Goal: Task Accomplishment & Management: Manage account settings

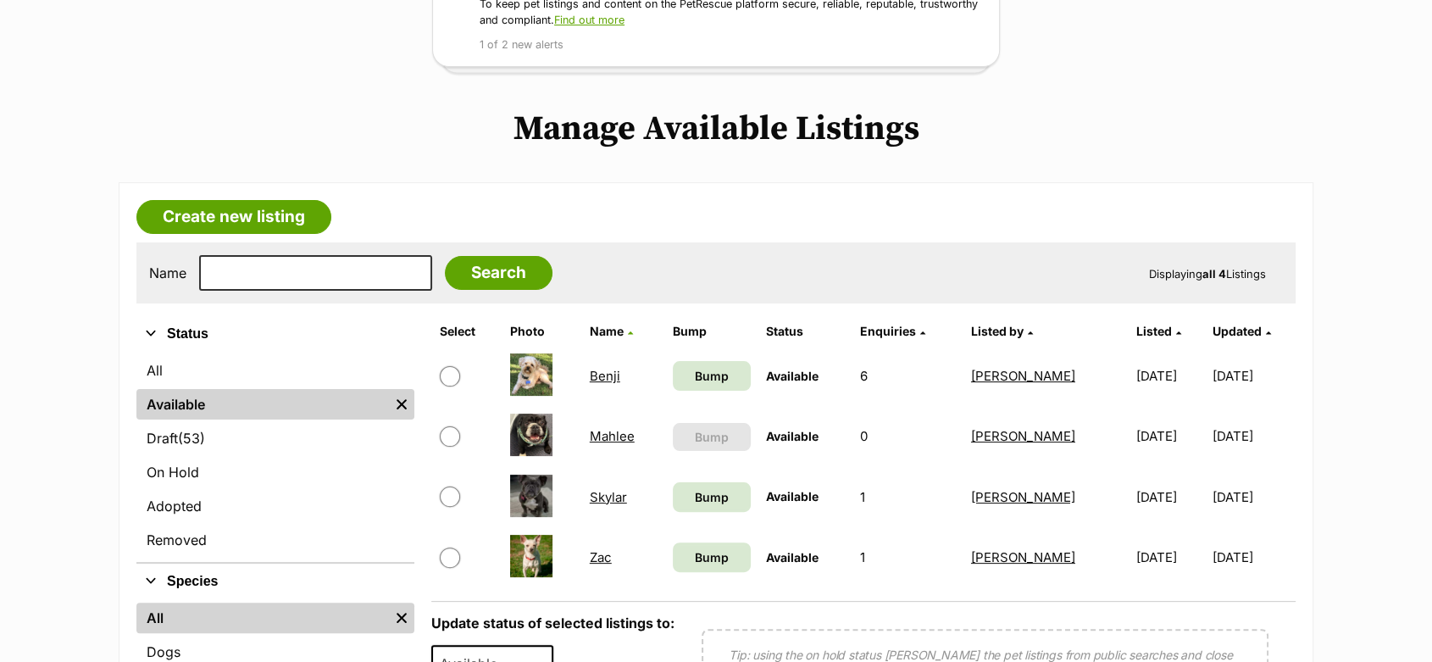
scroll to position [282, 0]
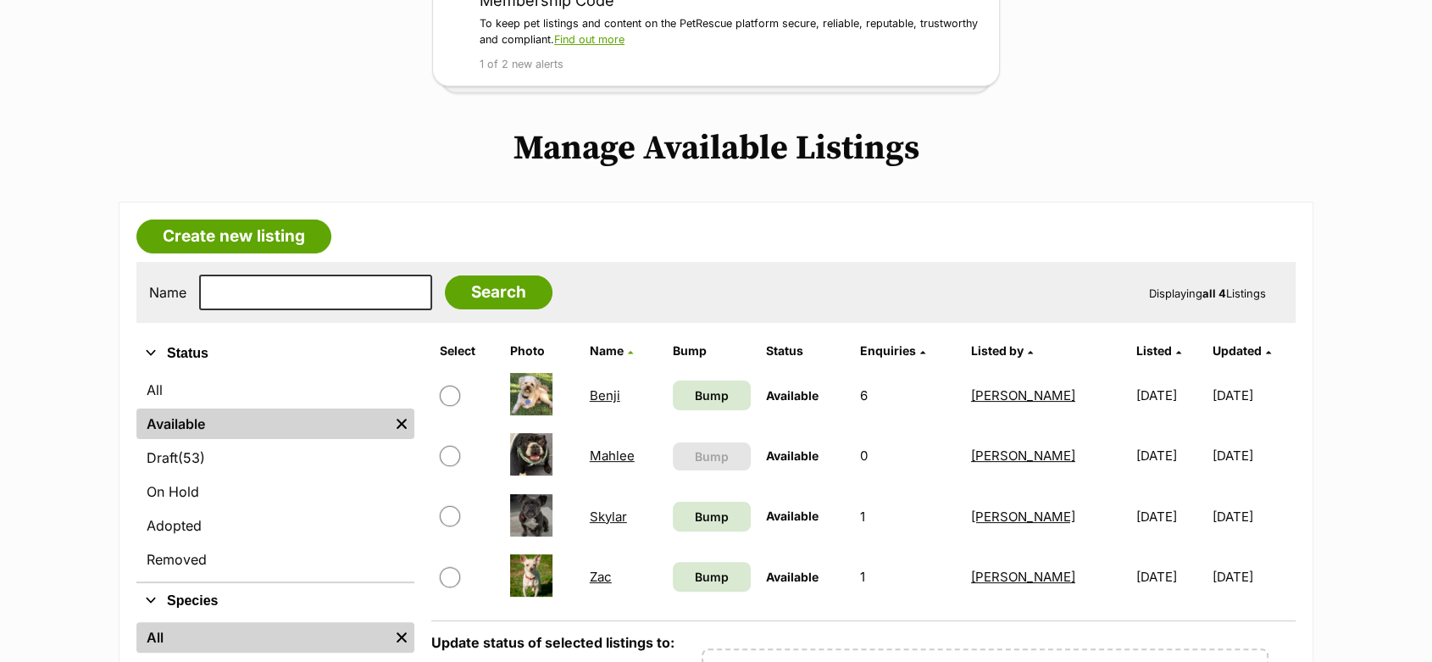
click at [447, 397] on input "checkbox" at bounding box center [450, 396] width 20 height 20
checkbox input "true"
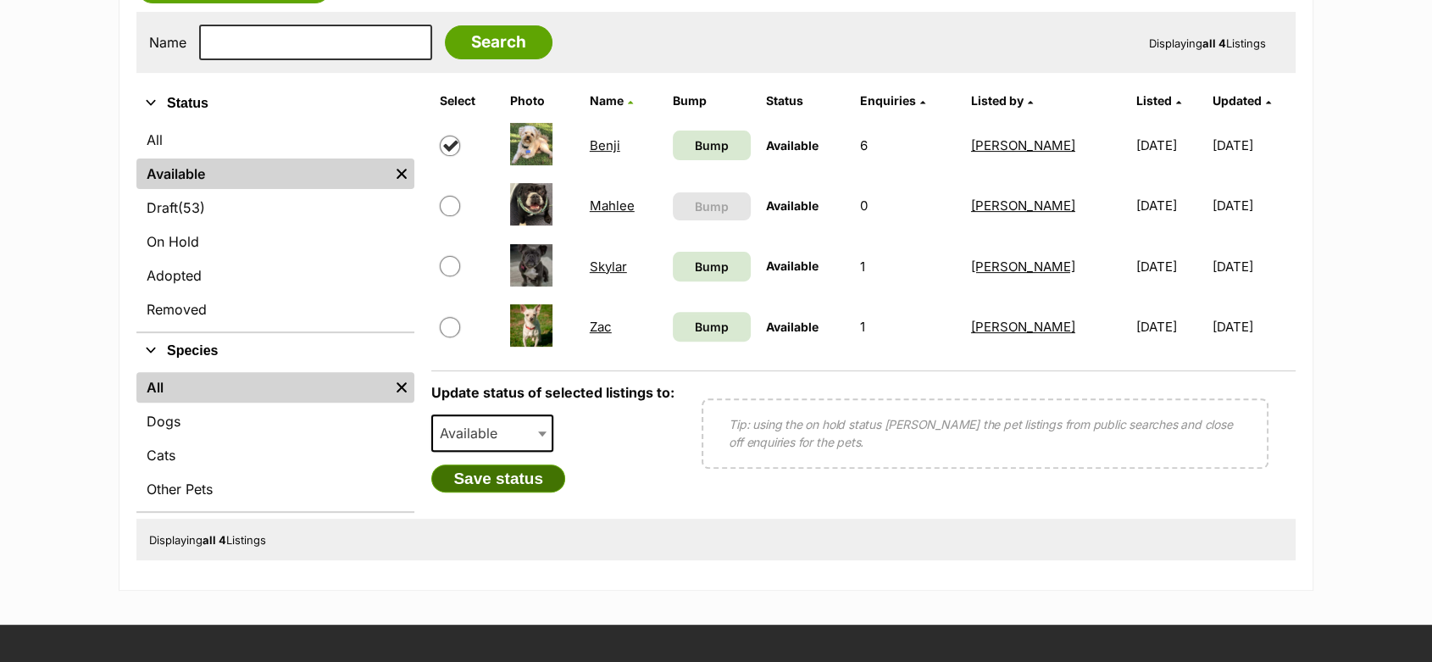
scroll to position [564, 0]
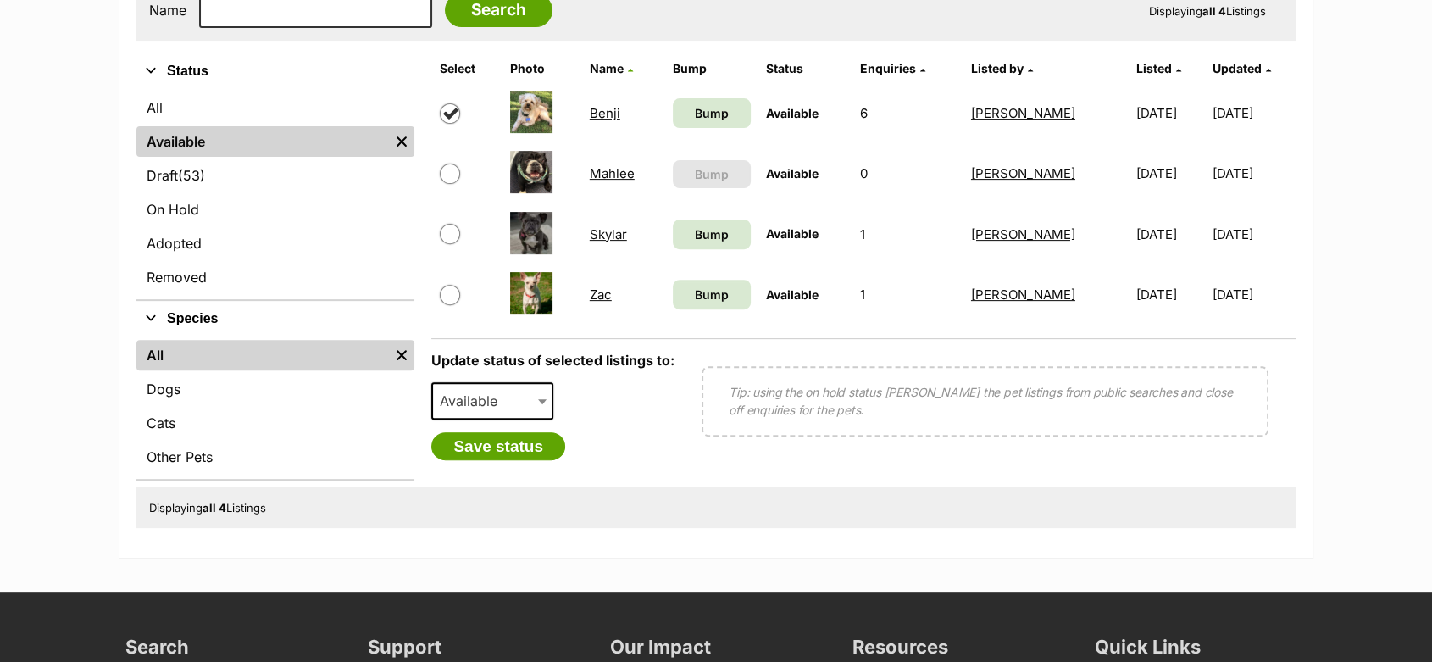
click at [476, 409] on span "Available" at bounding box center [473, 401] width 81 height 24
select select "on_hold"
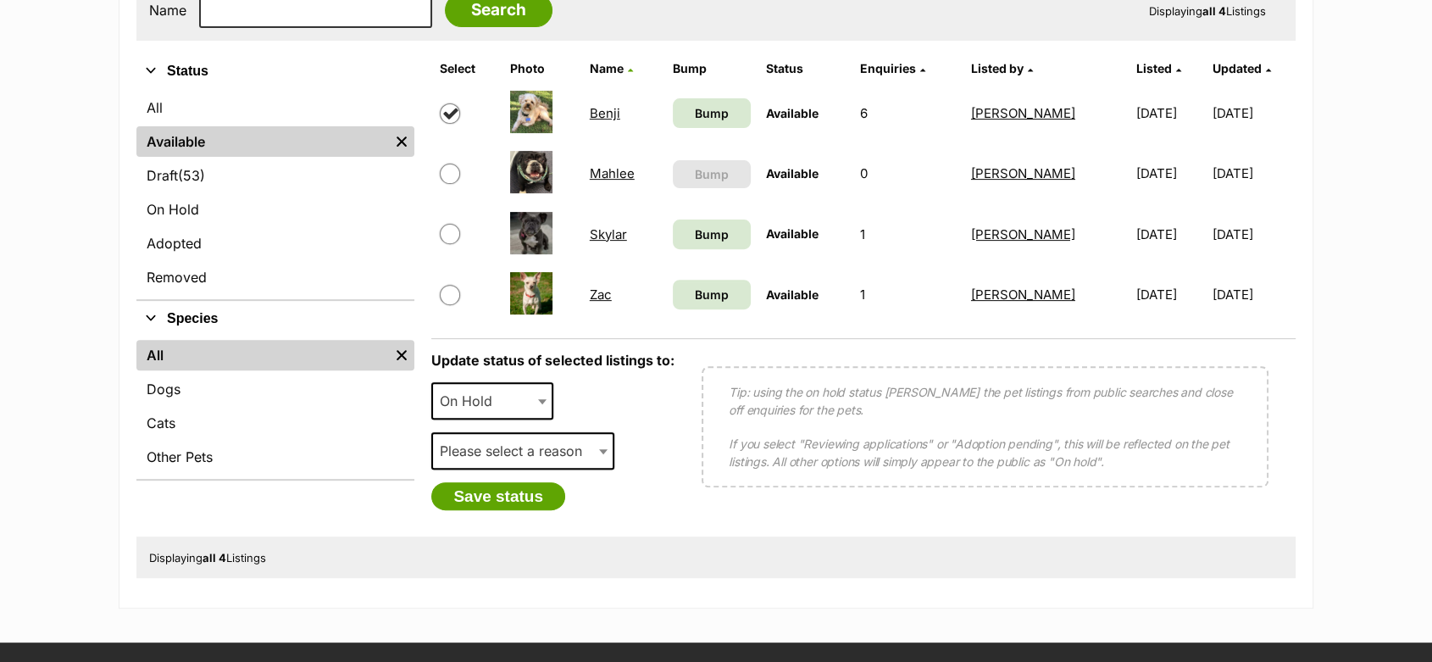
click at [465, 439] on span "Please select a reason" at bounding box center [522, 450] width 182 height 37
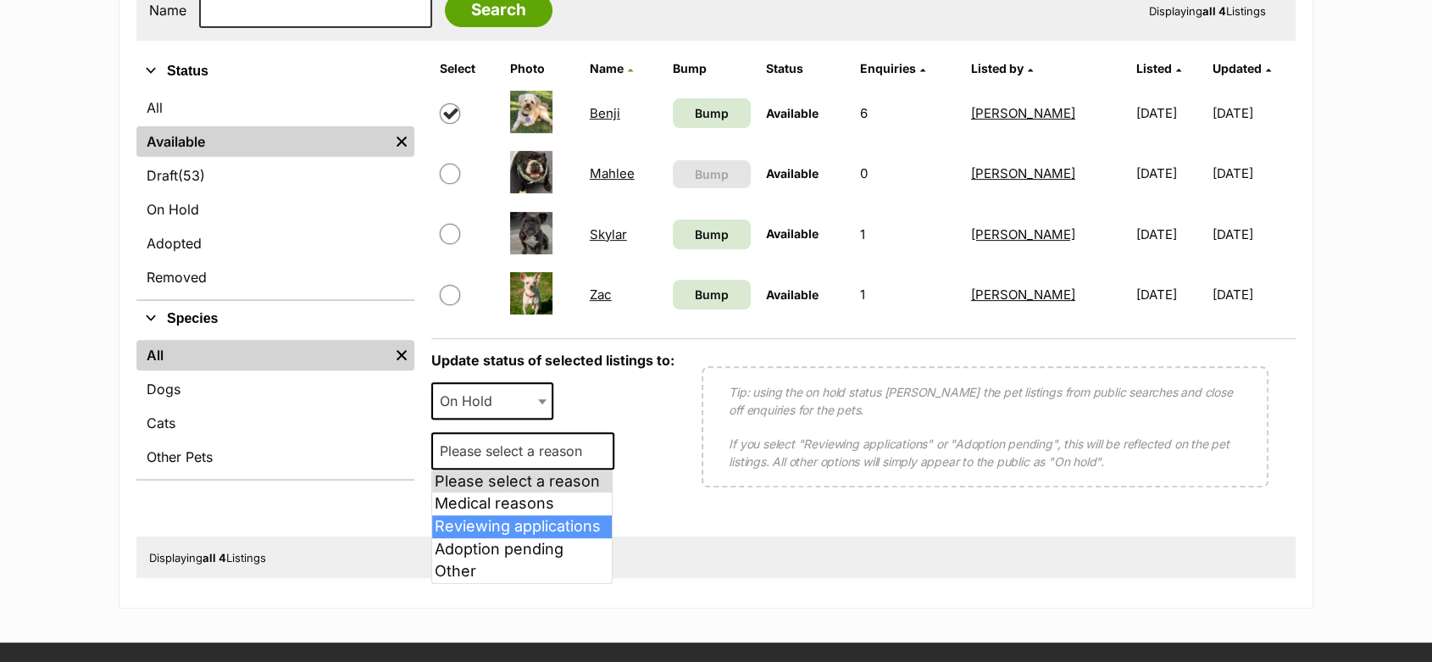
select select "reviewing_applications"
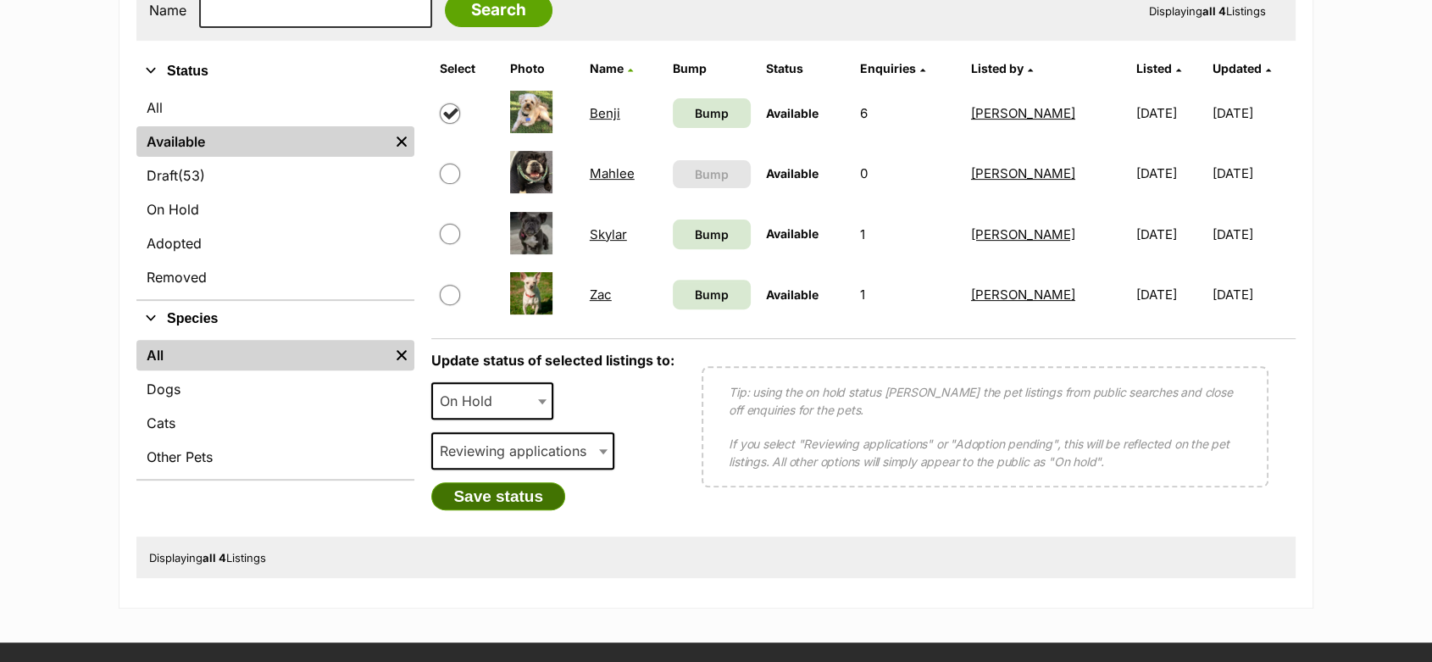
click at [471, 492] on button "Save status" at bounding box center [498, 496] width 134 height 29
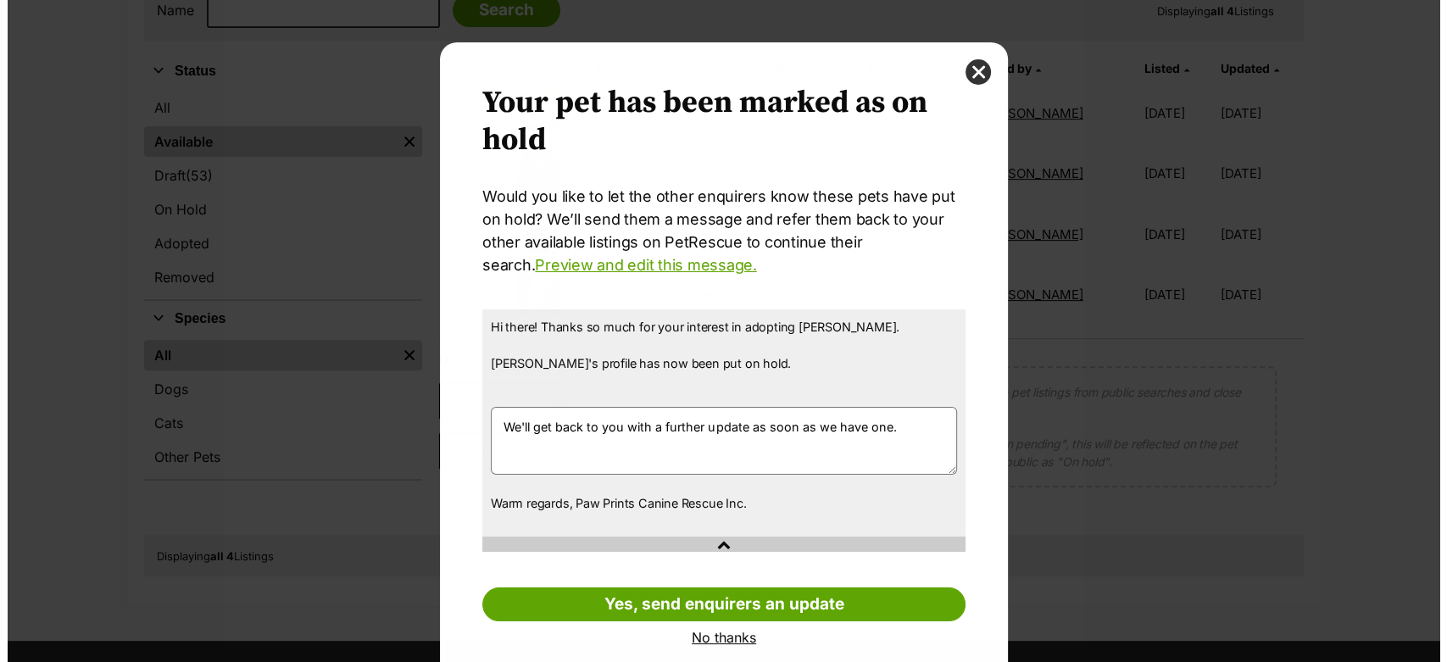
scroll to position [0, 0]
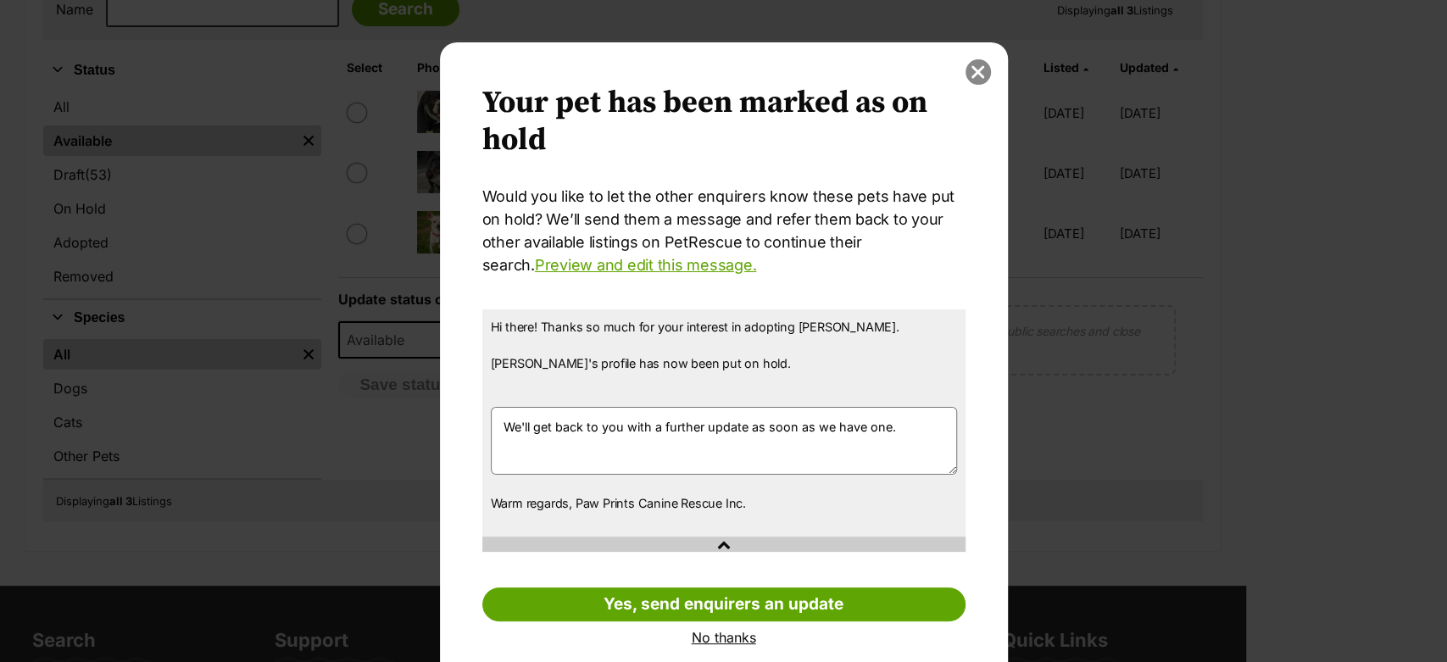
click at [976, 73] on button "close" at bounding box center [977, 71] width 25 height 25
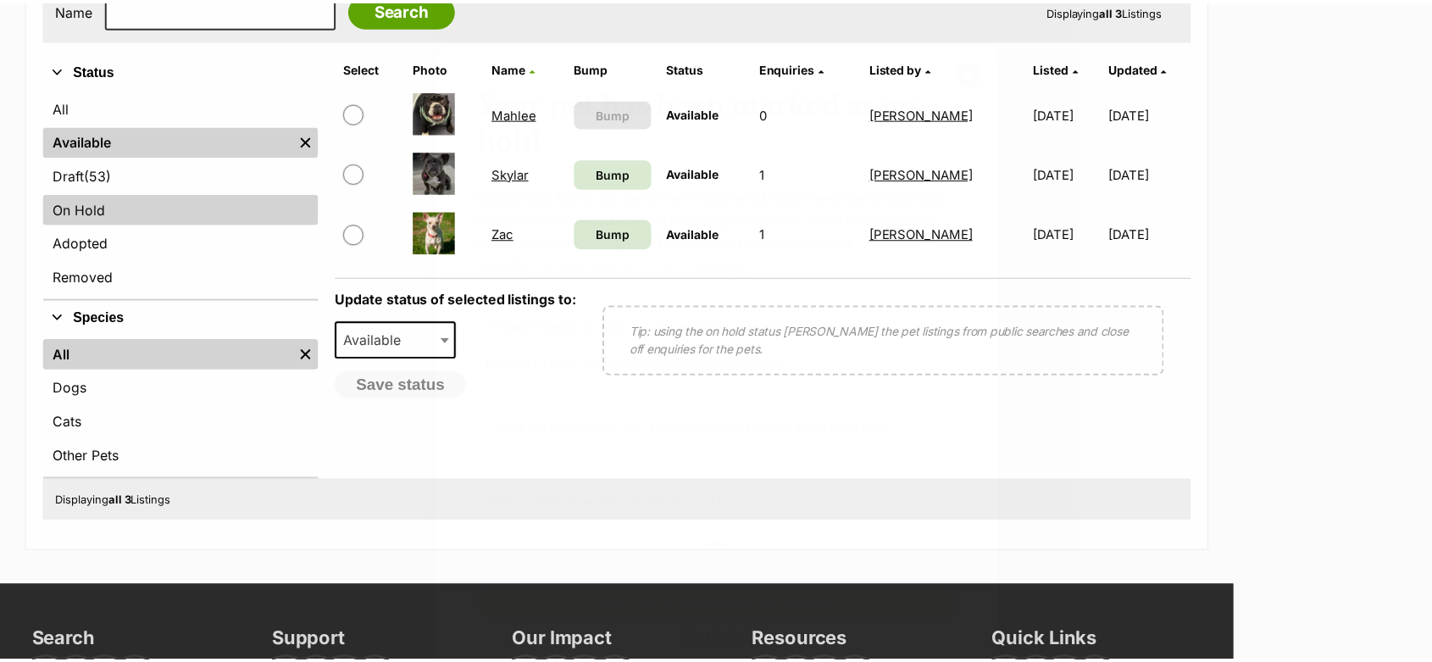
scroll to position [564, 0]
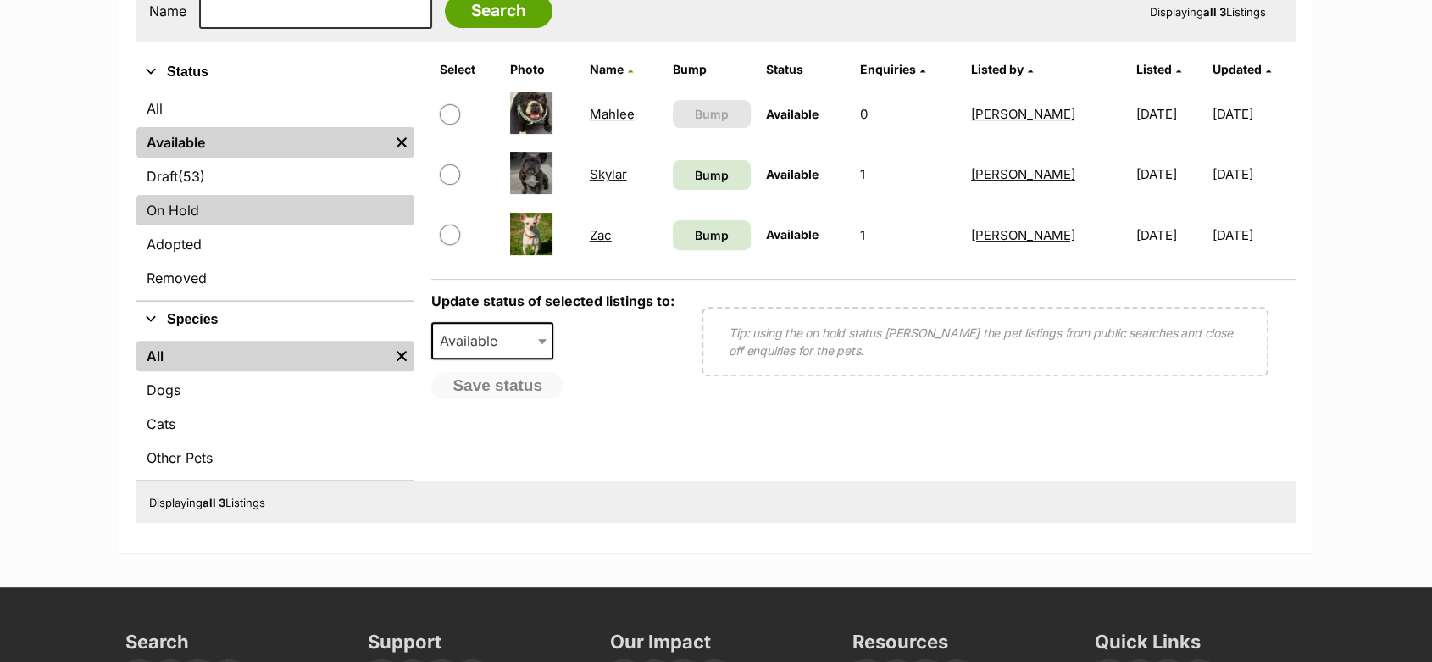
click at [164, 212] on link "On Hold" at bounding box center [275, 210] width 278 height 31
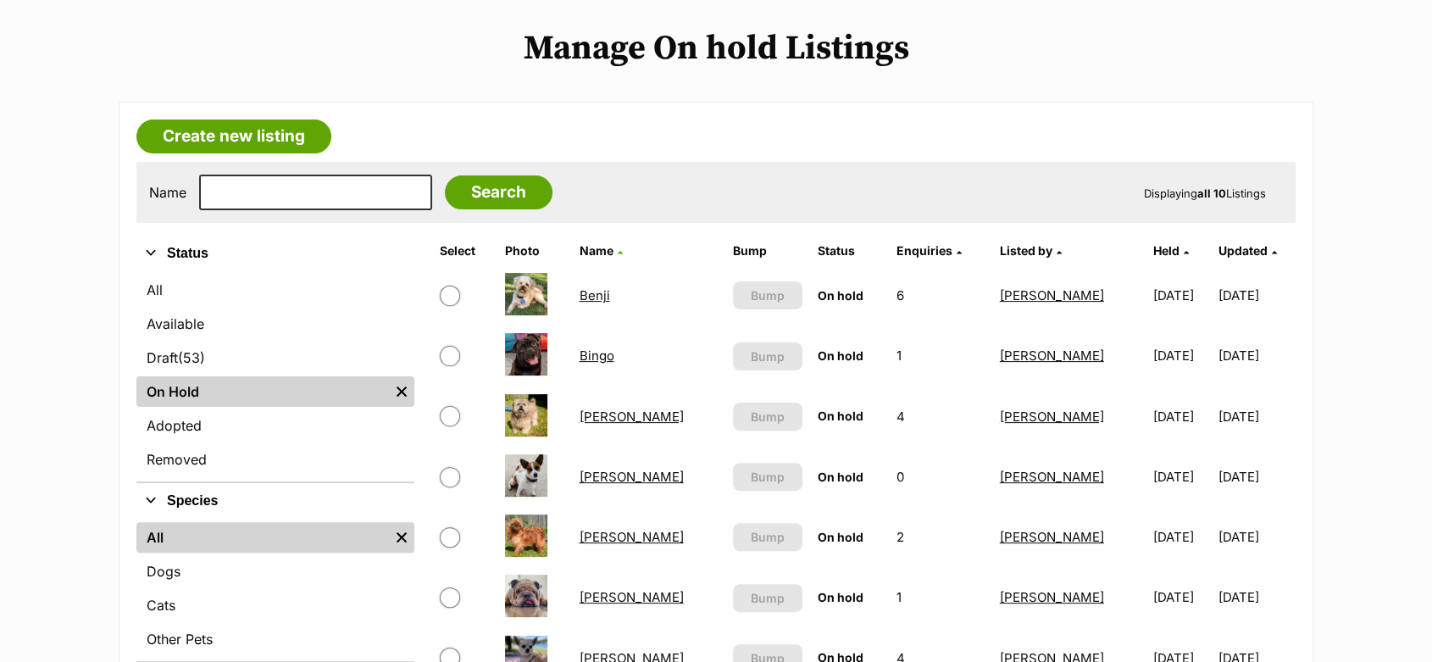
scroll to position [564, 0]
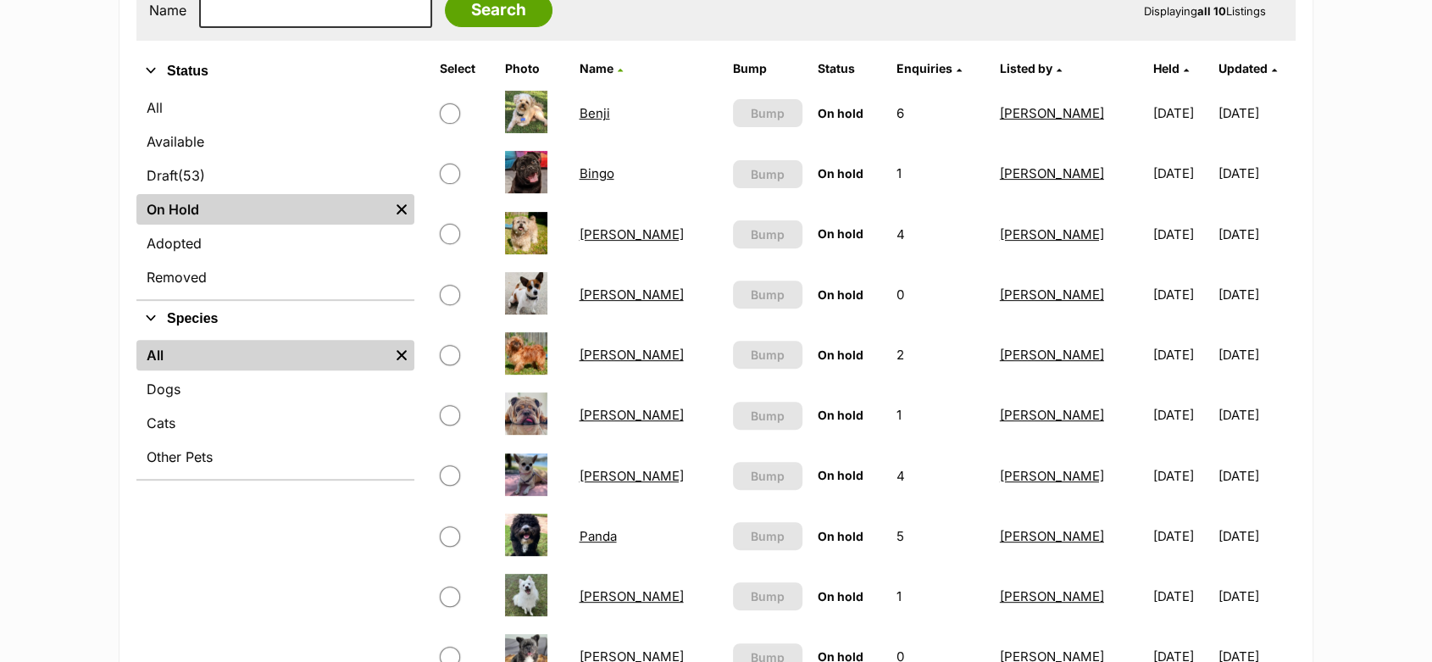
click at [600, 474] on link "Minnie" at bounding box center [631, 476] width 104 height 16
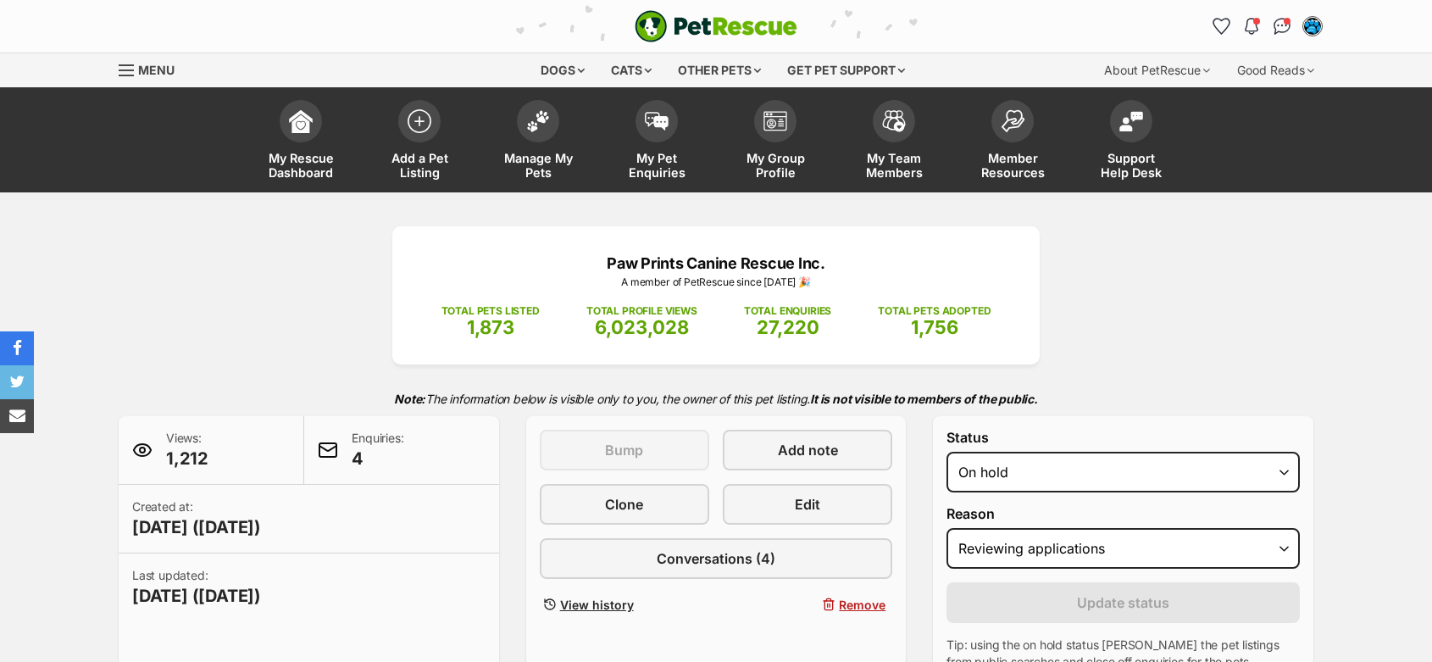
select select "reviewing_applications"
click at [533, 115] on img at bounding box center [538, 117] width 24 height 22
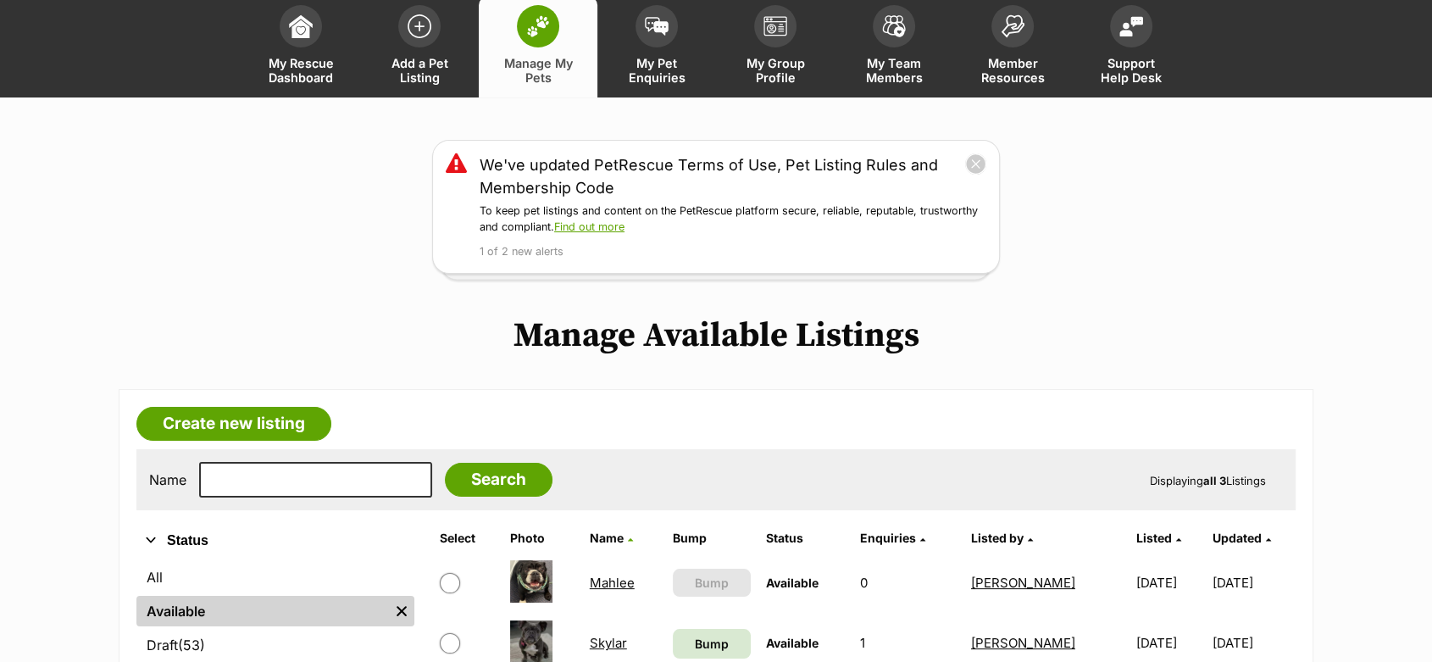
scroll to position [282, 0]
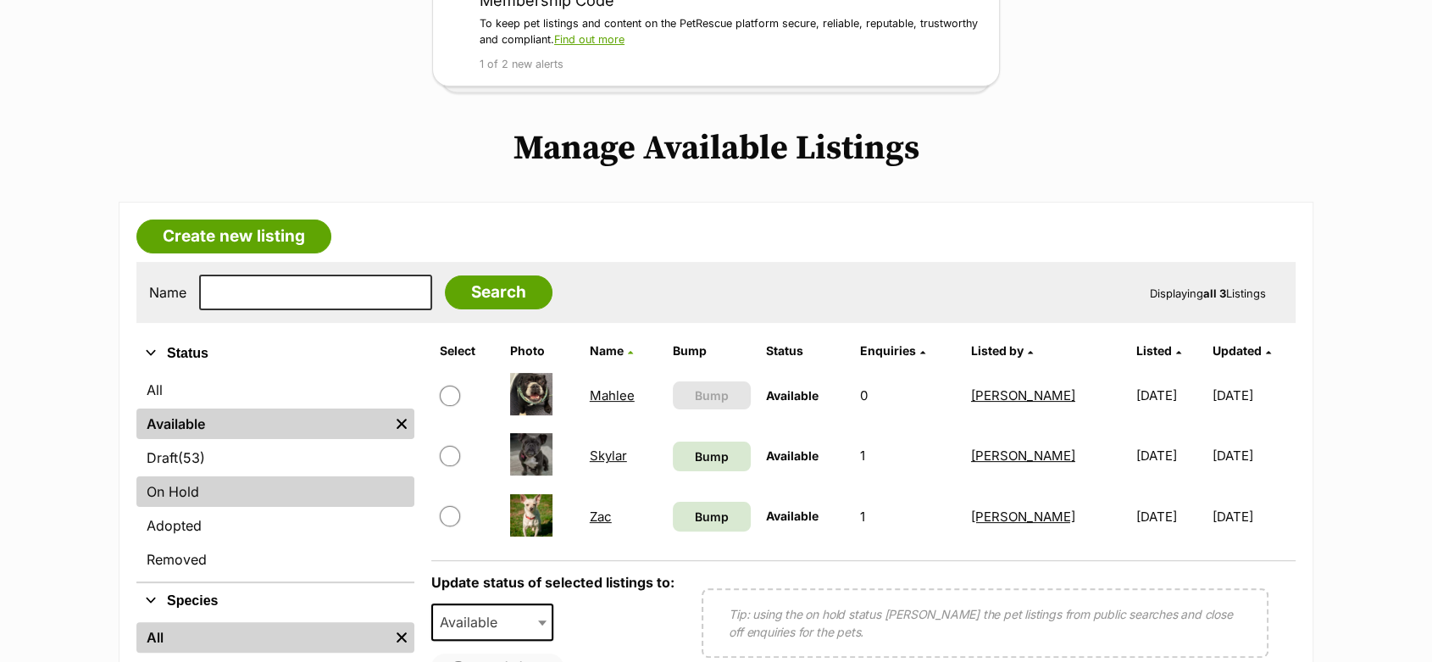
click at [199, 483] on link "On Hold" at bounding box center [275, 491] width 278 height 31
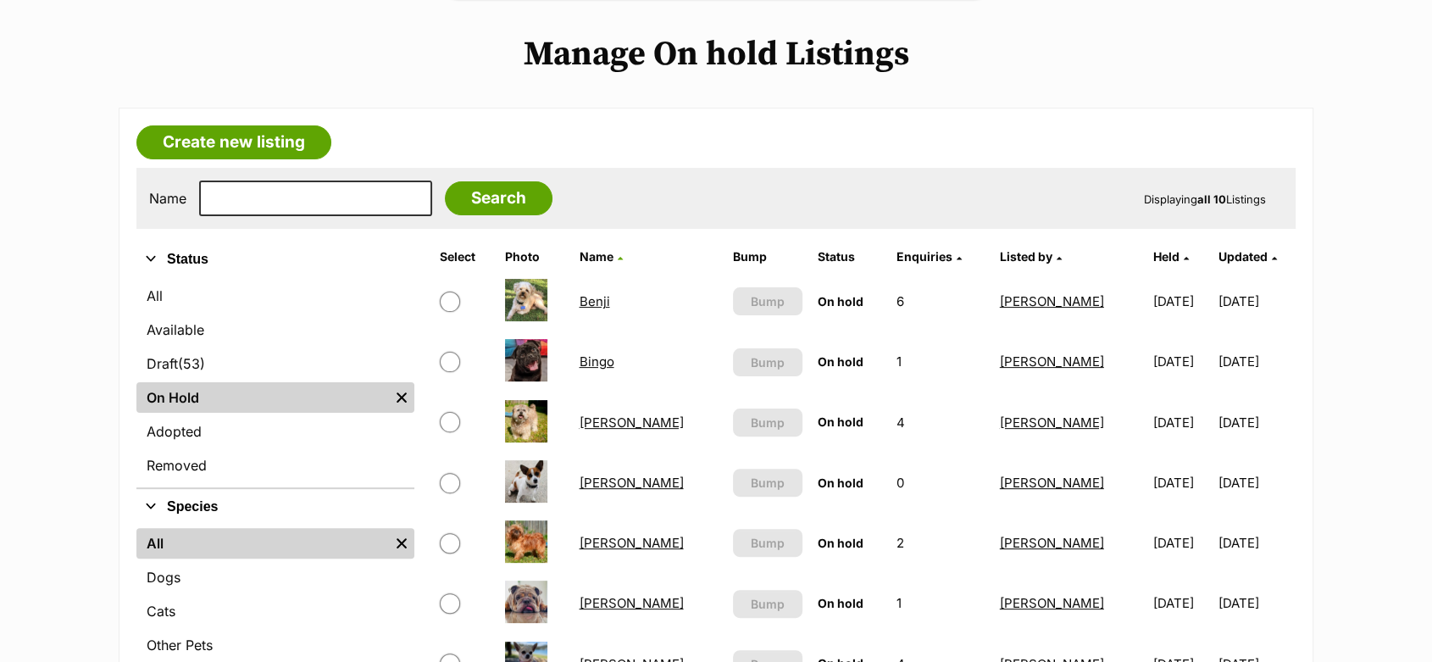
click at [609, 301] on link "Benji" at bounding box center [594, 301] width 31 height 16
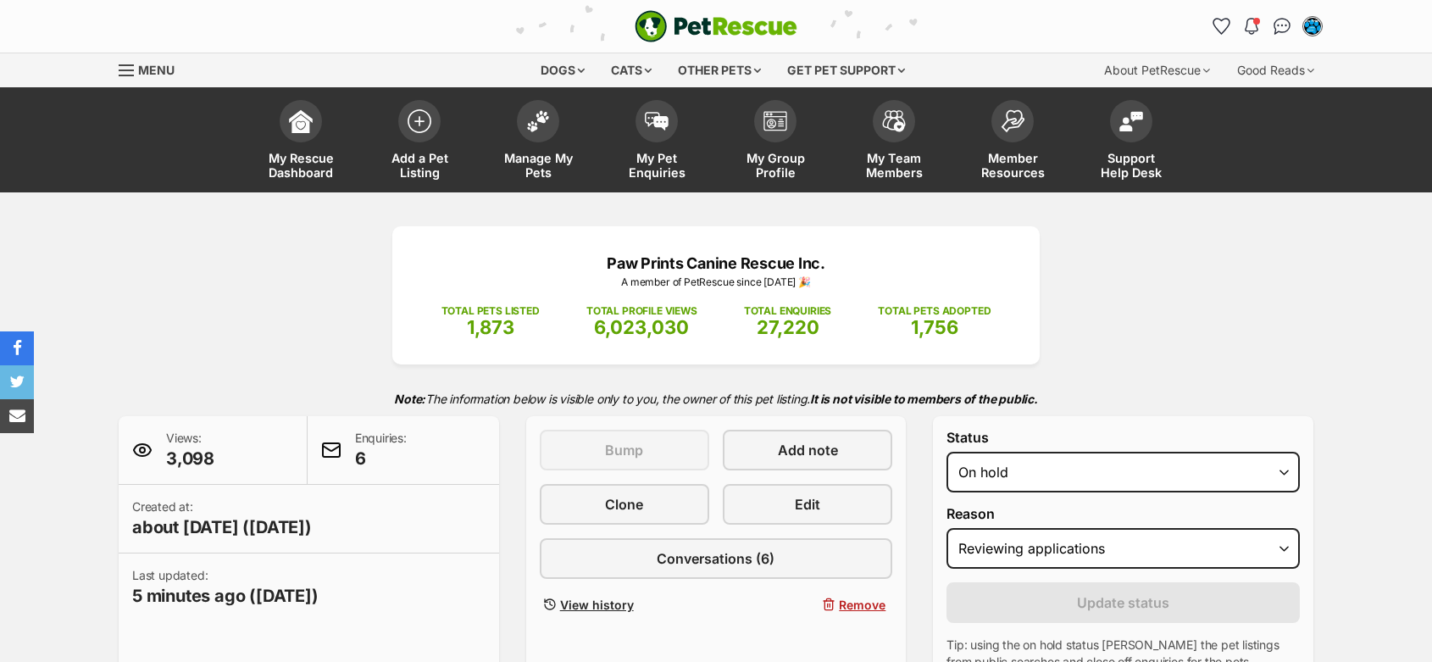
select select "reviewing_applications"
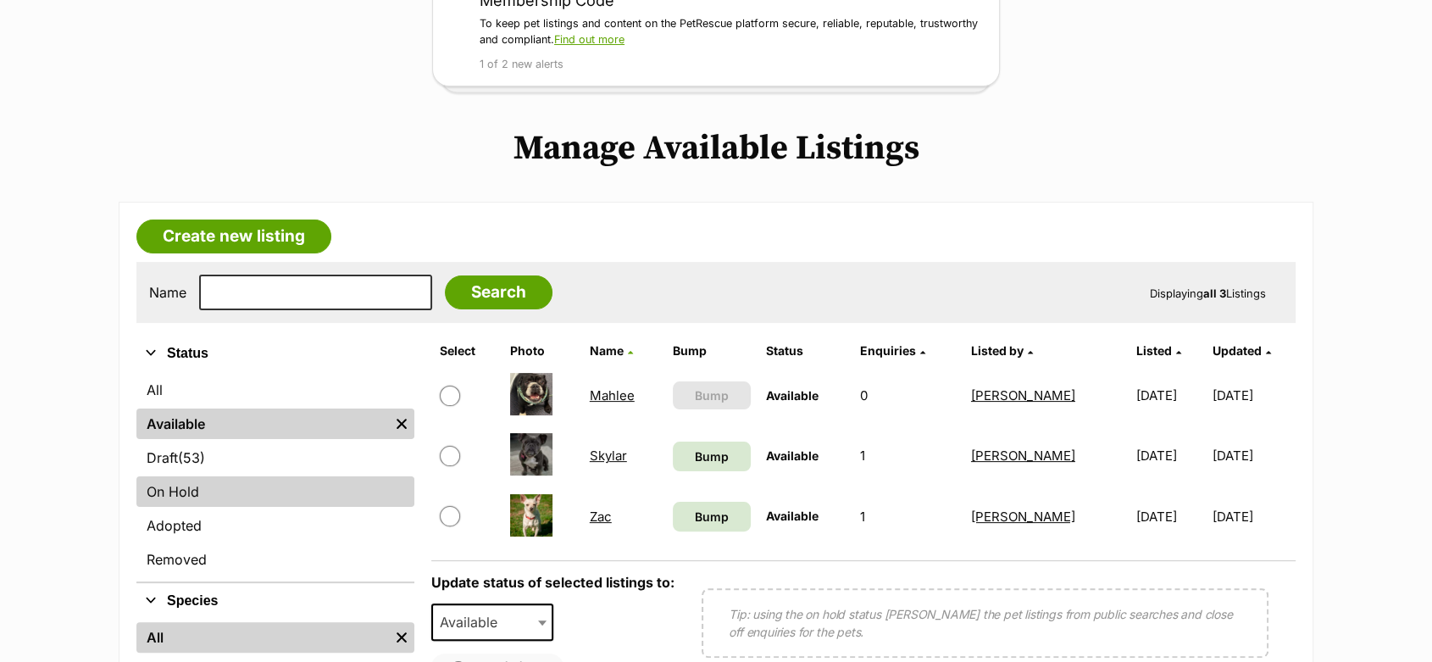
click at [190, 494] on link "On Hold" at bounding box center [275, 491] width 278 height 31
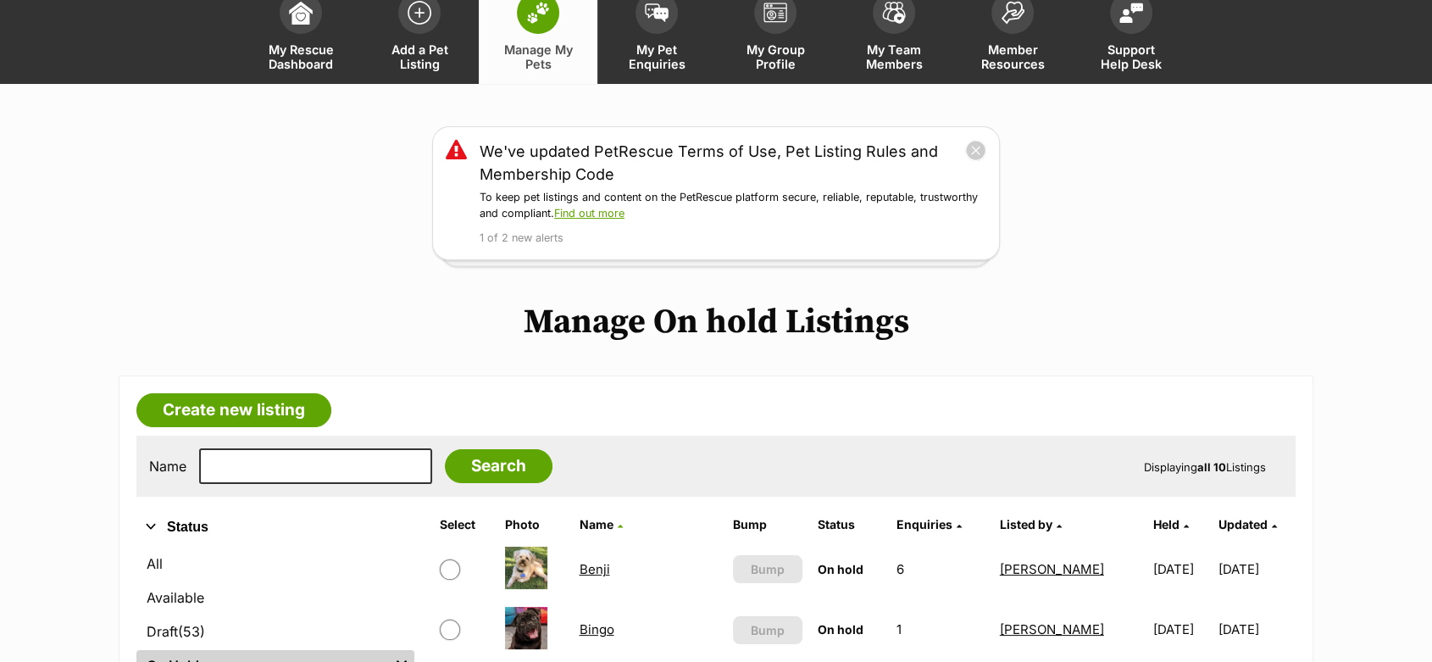
scroll to position [376, 0]
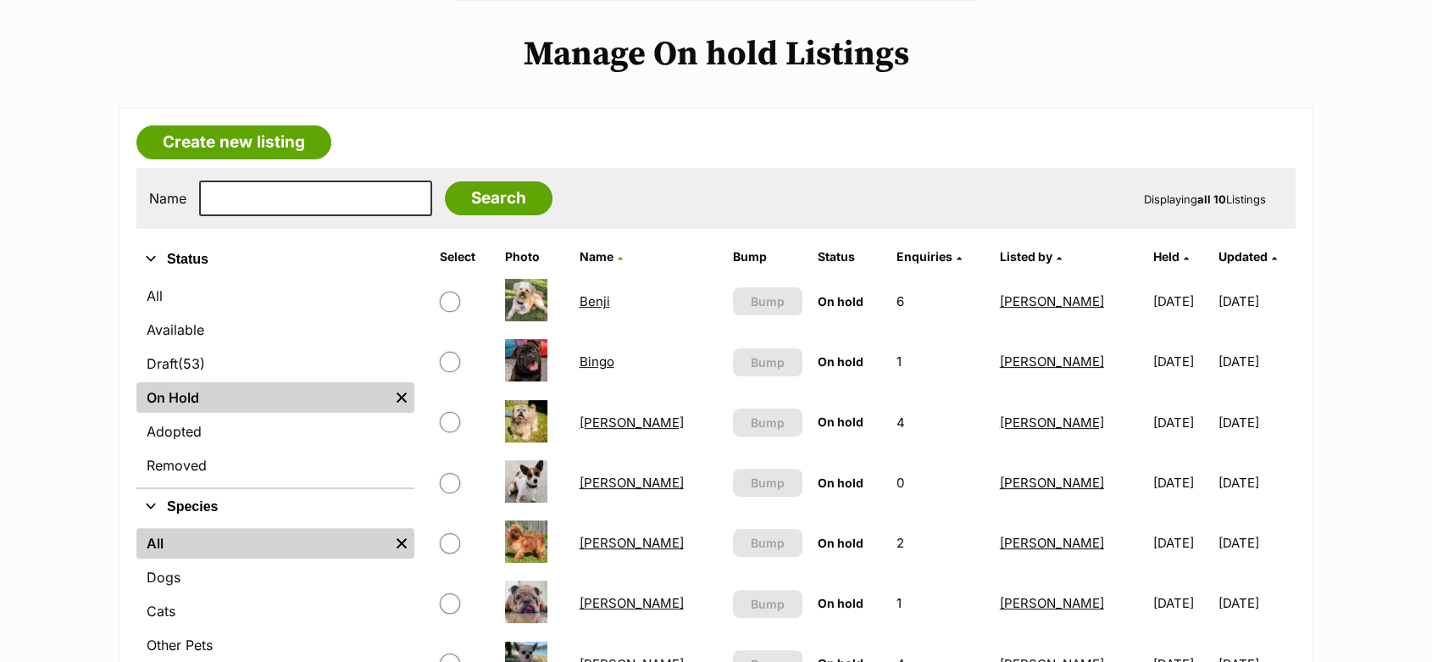
click at [599, 602] on link "[PERSON_NAME]" at bounding box center [631, 603] width 104 height 16
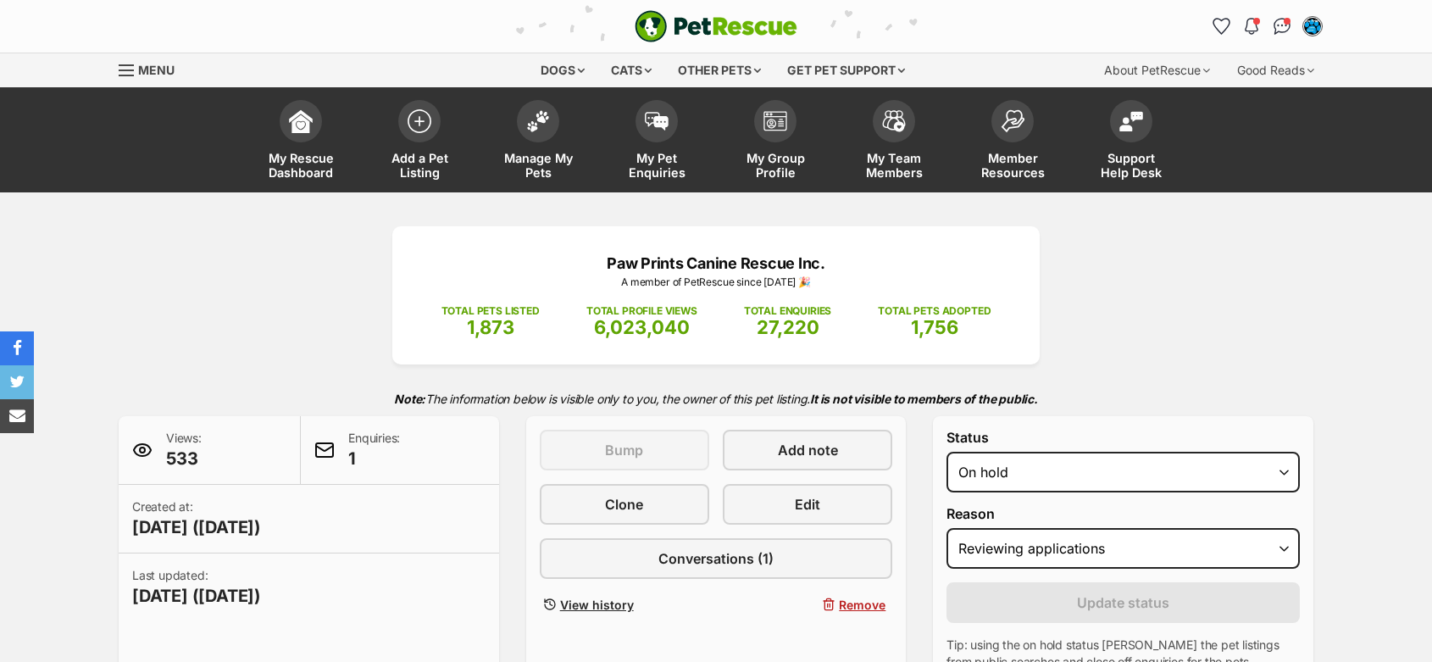
select select "reviewing_applications"
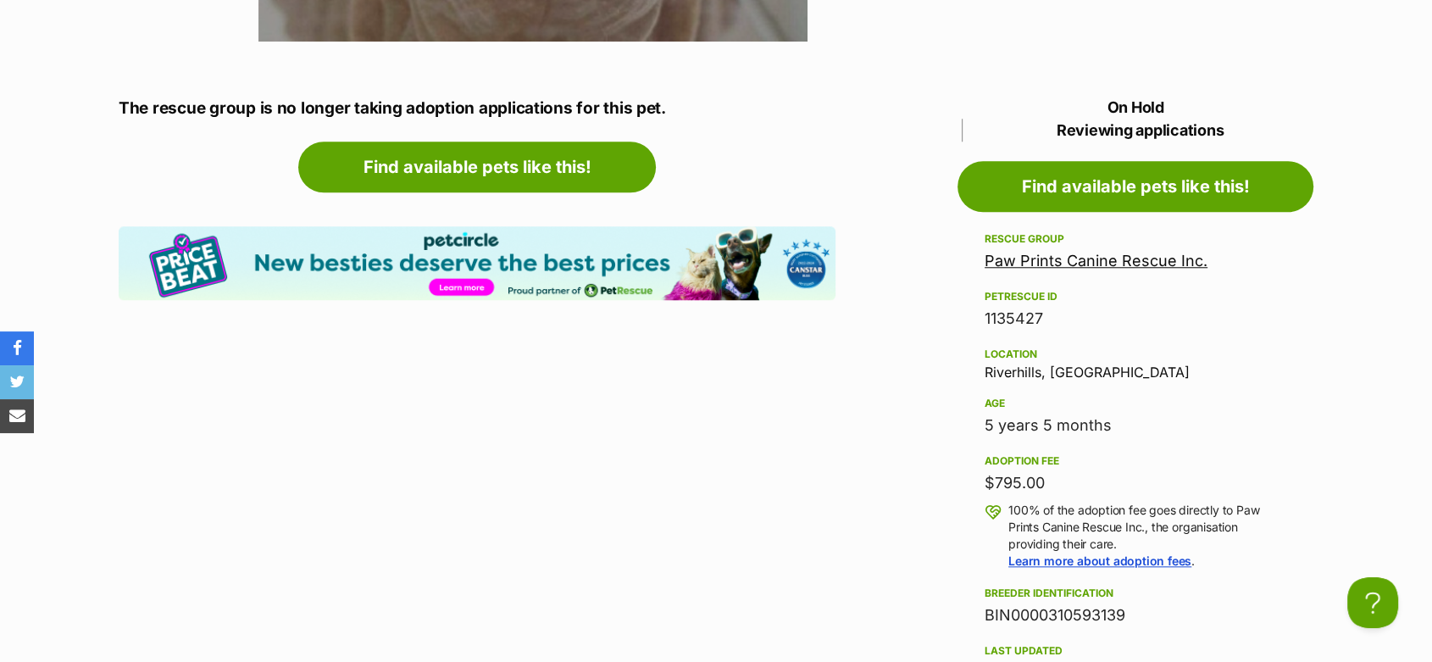
scroll to position [1695, 0]
